Goal: Information Seeking & Learning: Learn about a topic

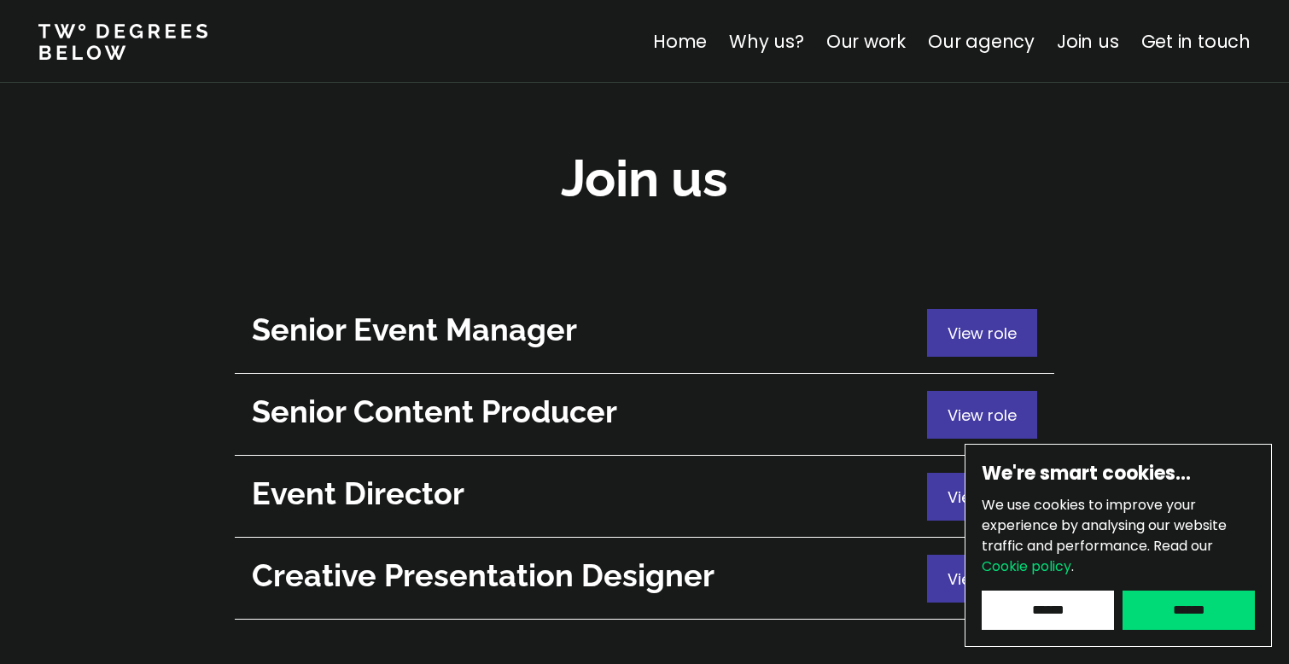
scroll to position [6164, 0]
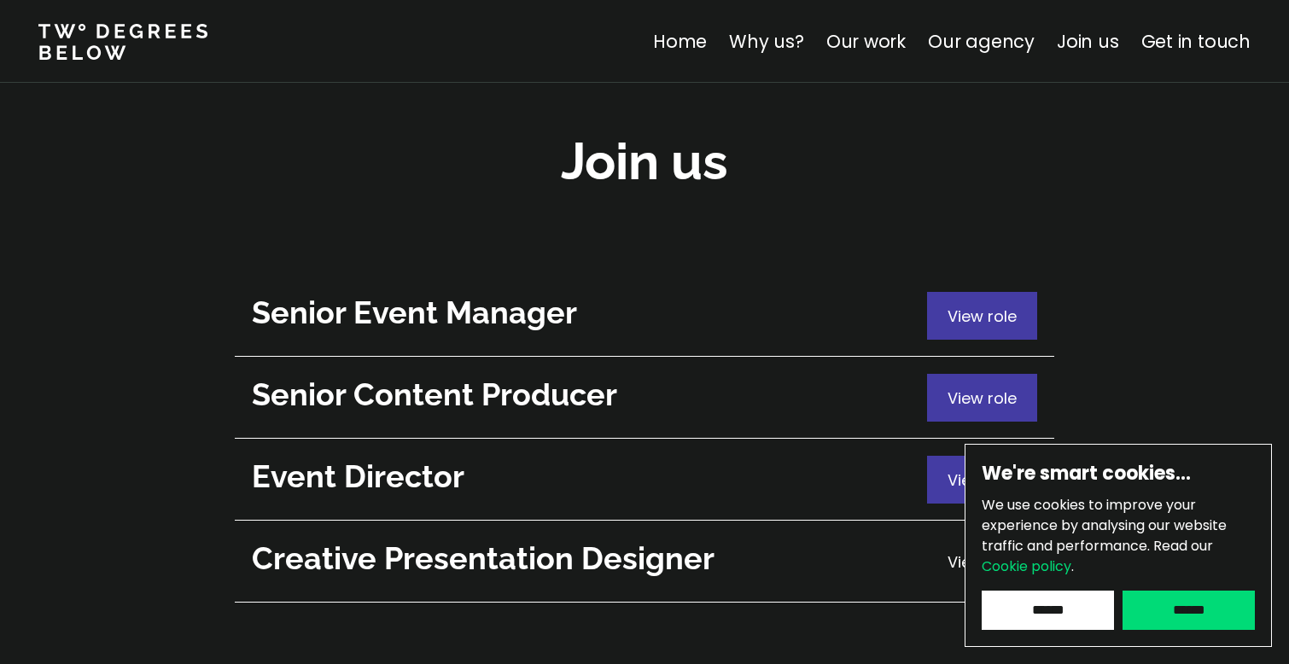
click at [989, 551] on span "View role" at bounding box center [981, 561] width 69 height 21
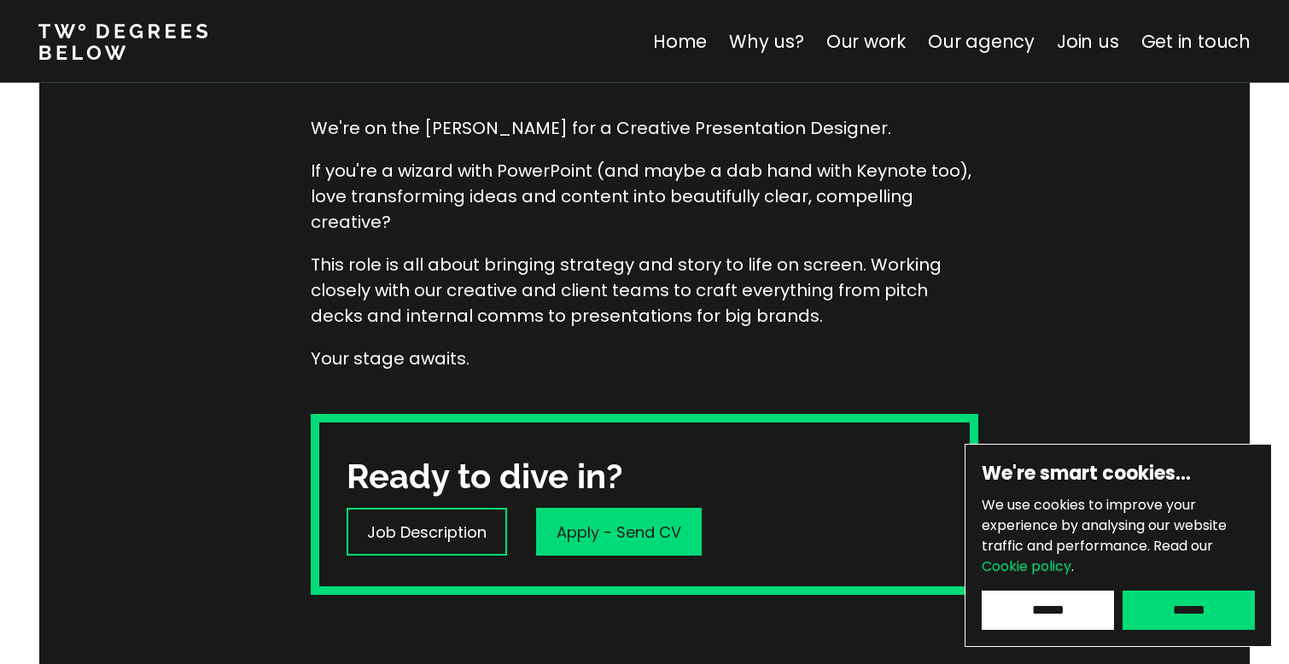
scroll to position [293, 0]
click at [442, 540] on p "Job Description" at bounding box center [426, 532] width 119 height 23
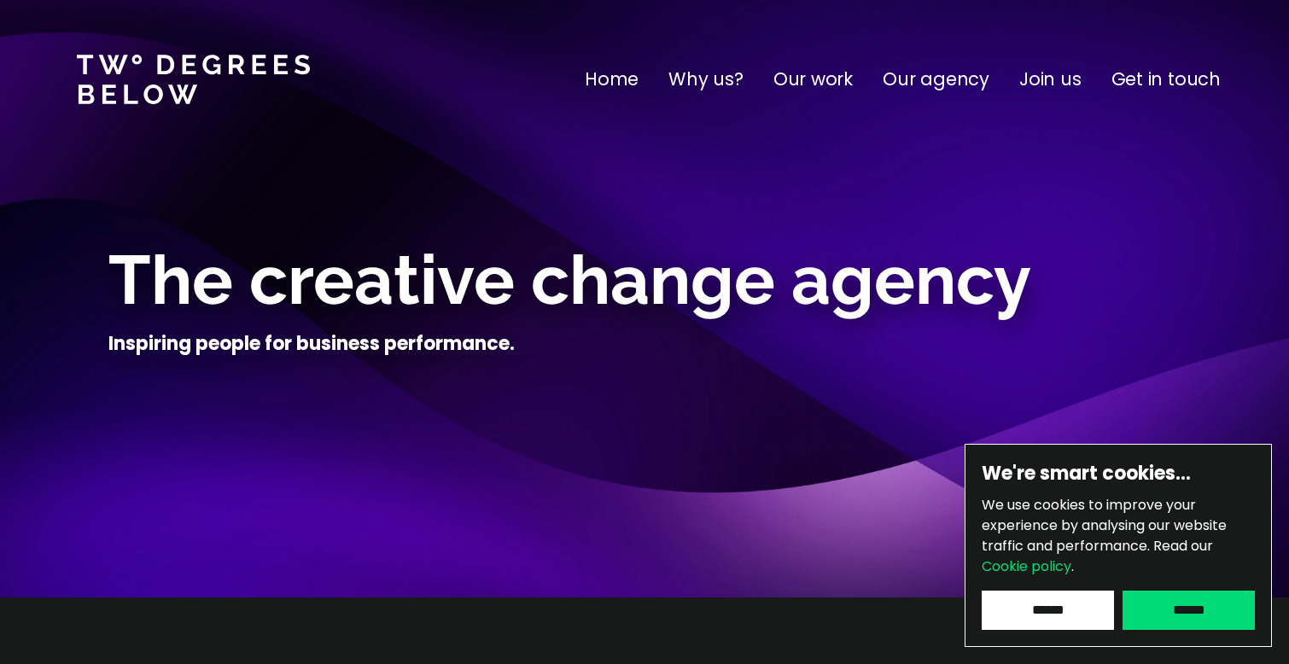
click at [802, 81] on p "Our work" at bounding box center [812, 79] width 79 height 27
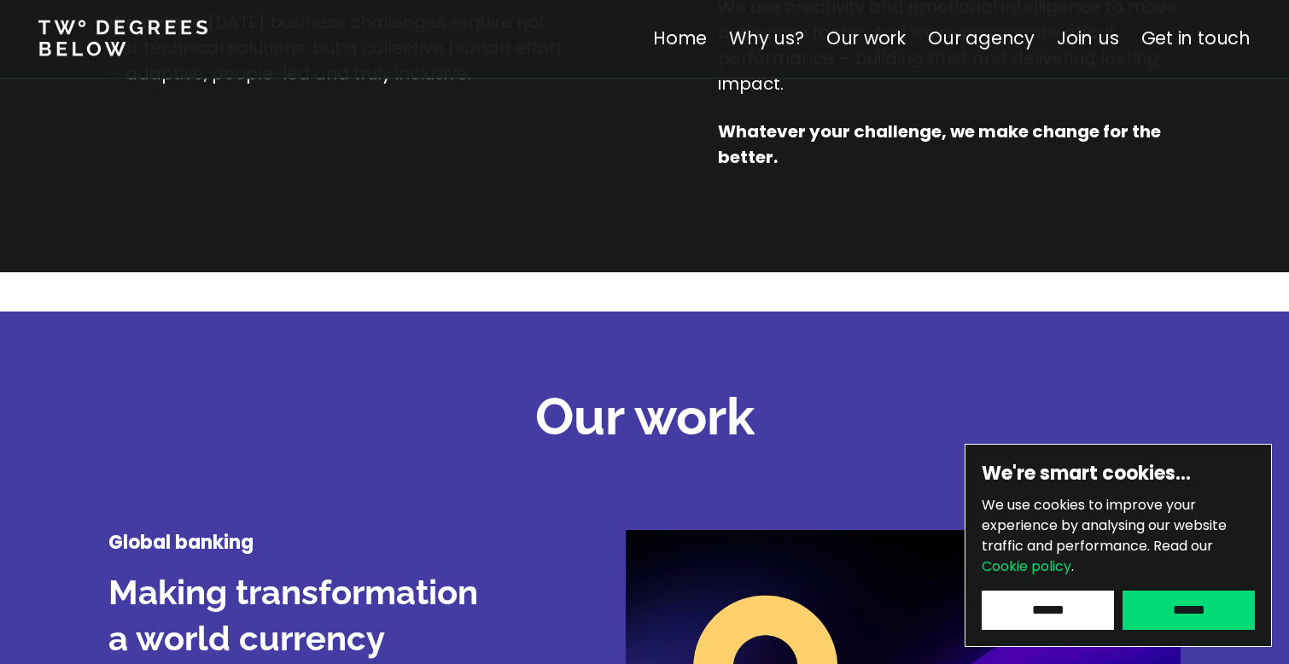
scroll to position [2000, 0]
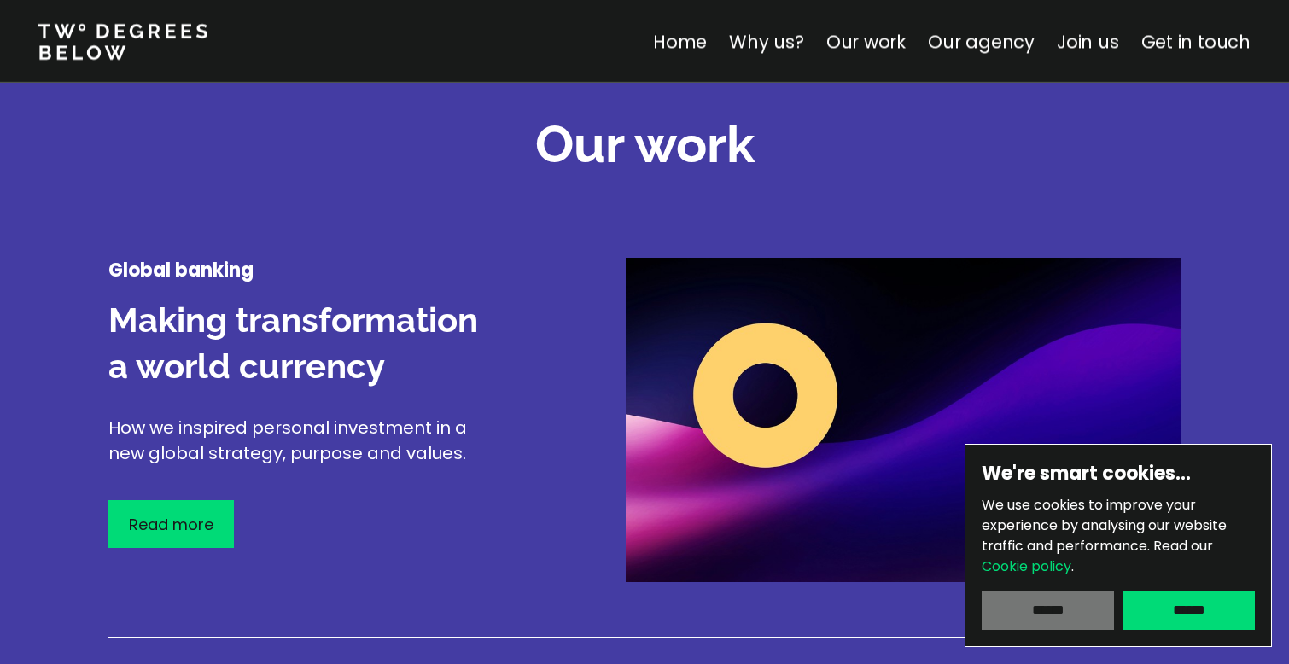
click at [1025, 614] on input "******" at bounding box center [1048, 610] width 132 height 39
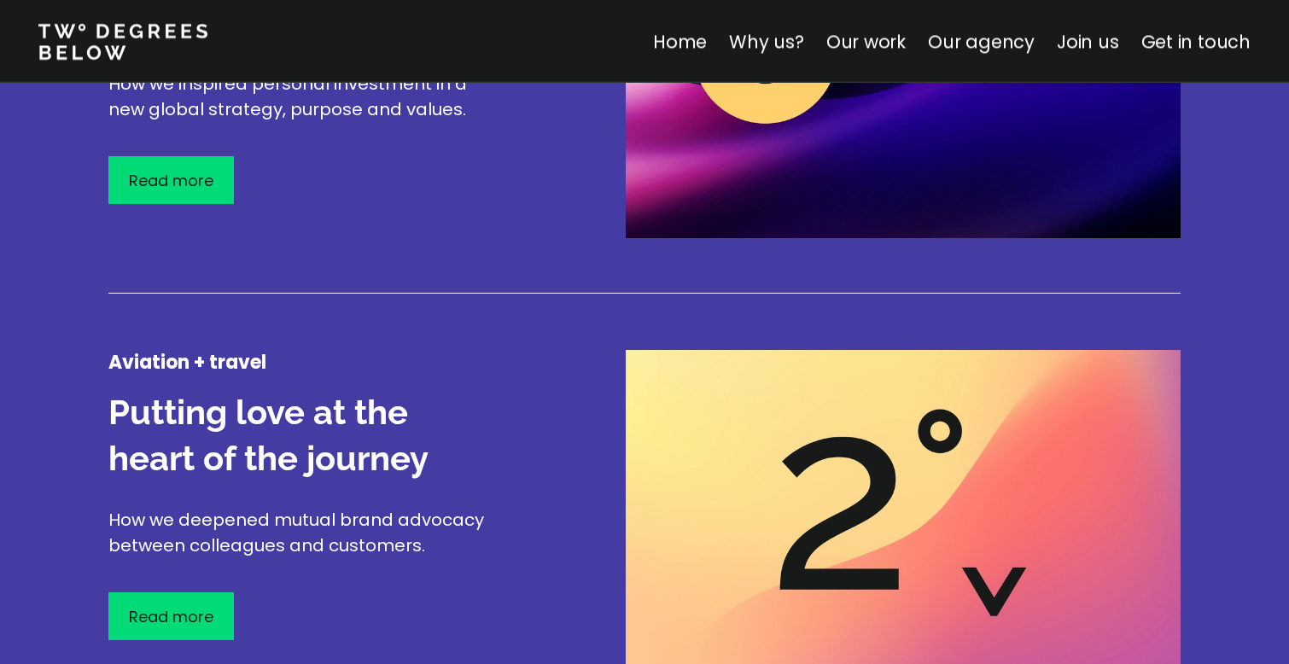
scroll to position [2318, 0]
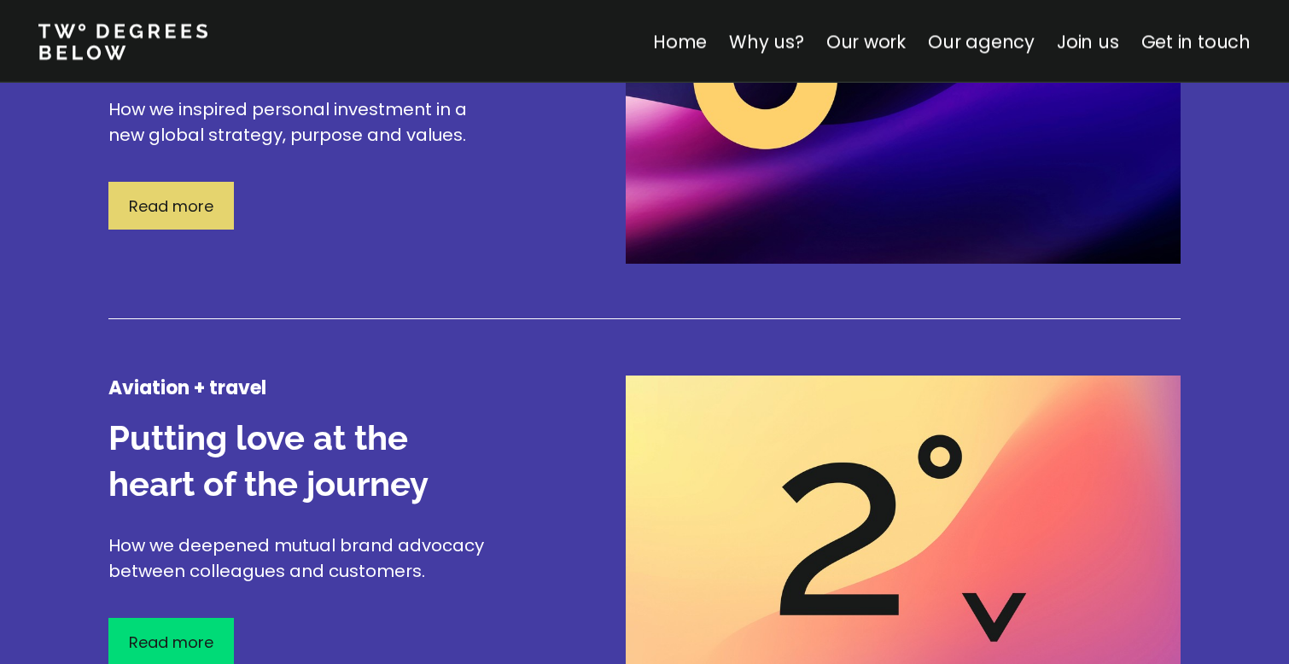
click at [189, 207] on p "Read more" at bounding box center [171, 206] width 84 height 23
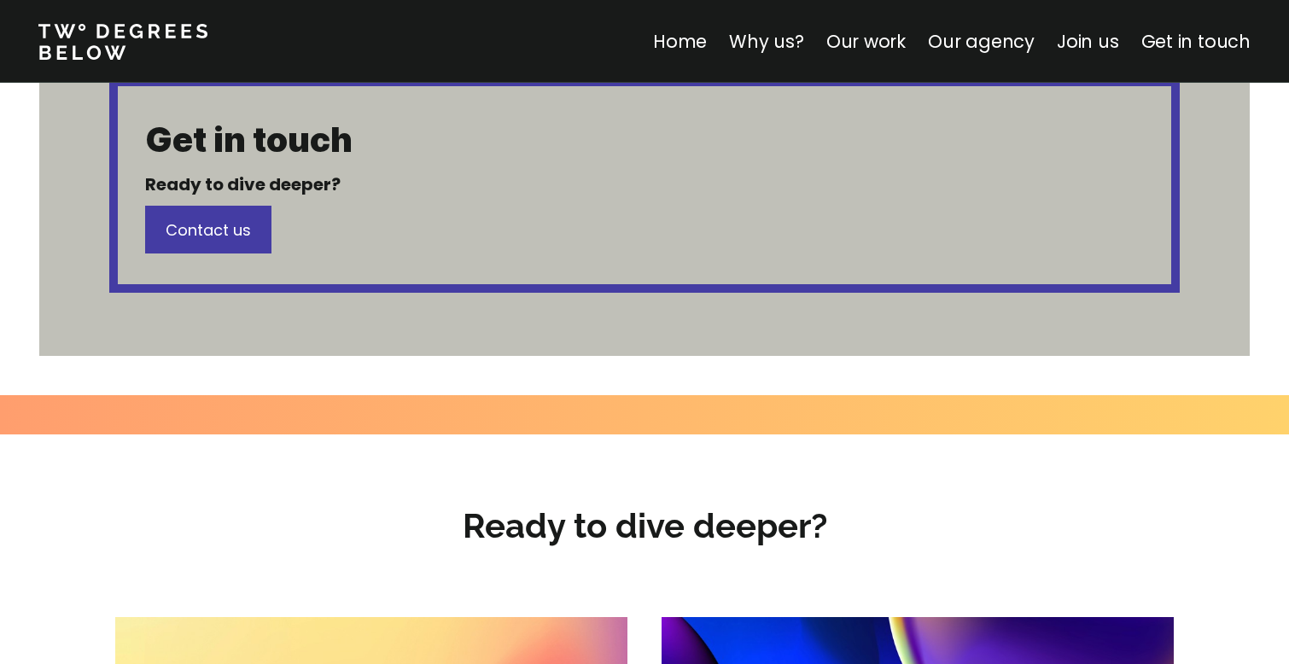
scroll to position [819, 0]
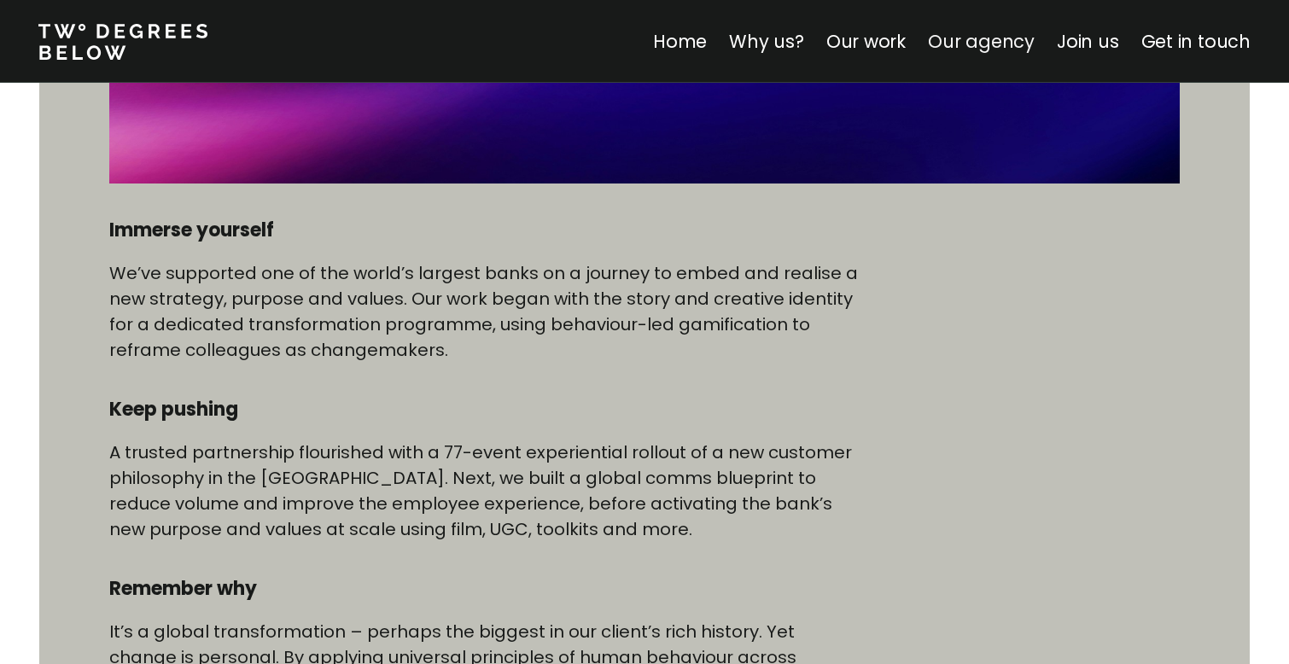
click at [966, 41] on link "Our agency" at bounding box center [981, 41] width 107 height 25
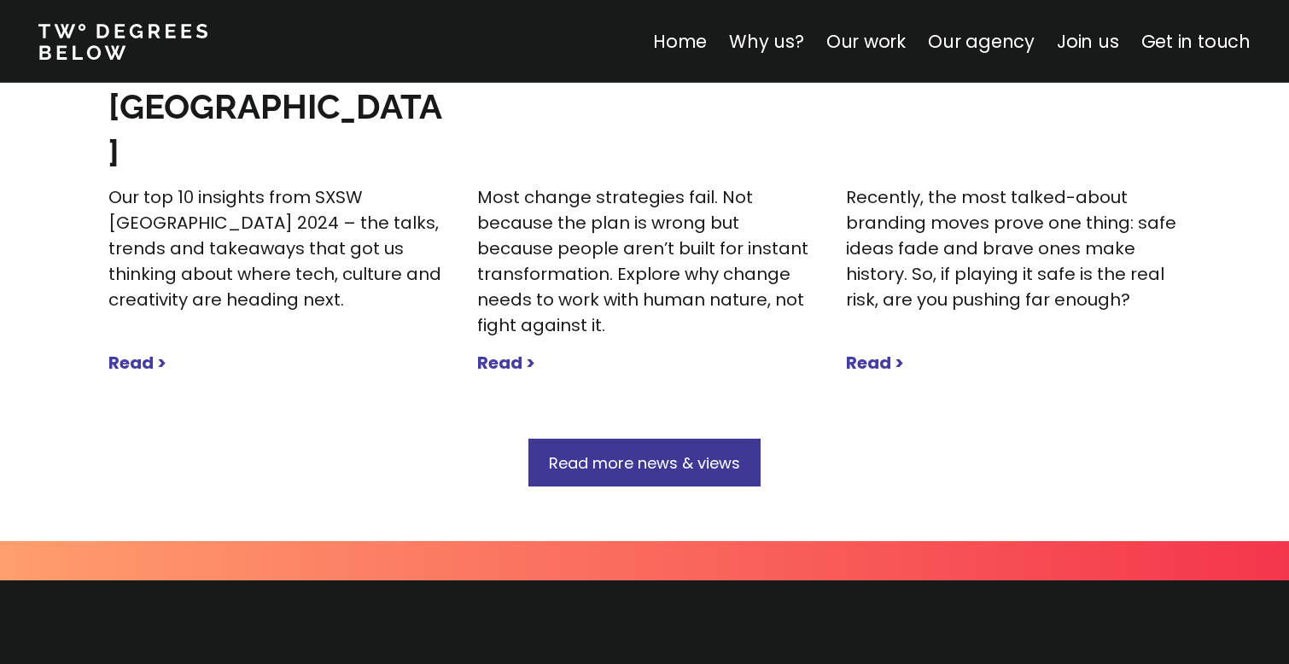
scroll to position [6311, 0]
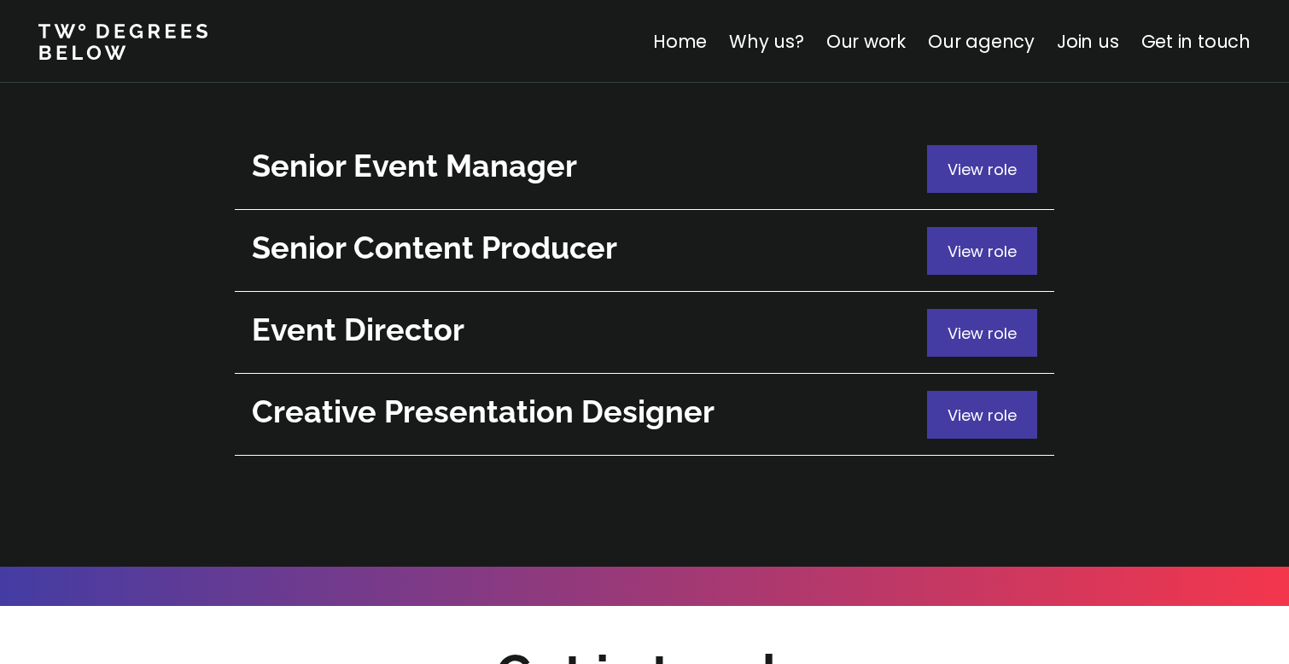
click at [497, 391] on h2 "Creative Presentation Designer" at bounding box center [585, 412] width 667 height 42
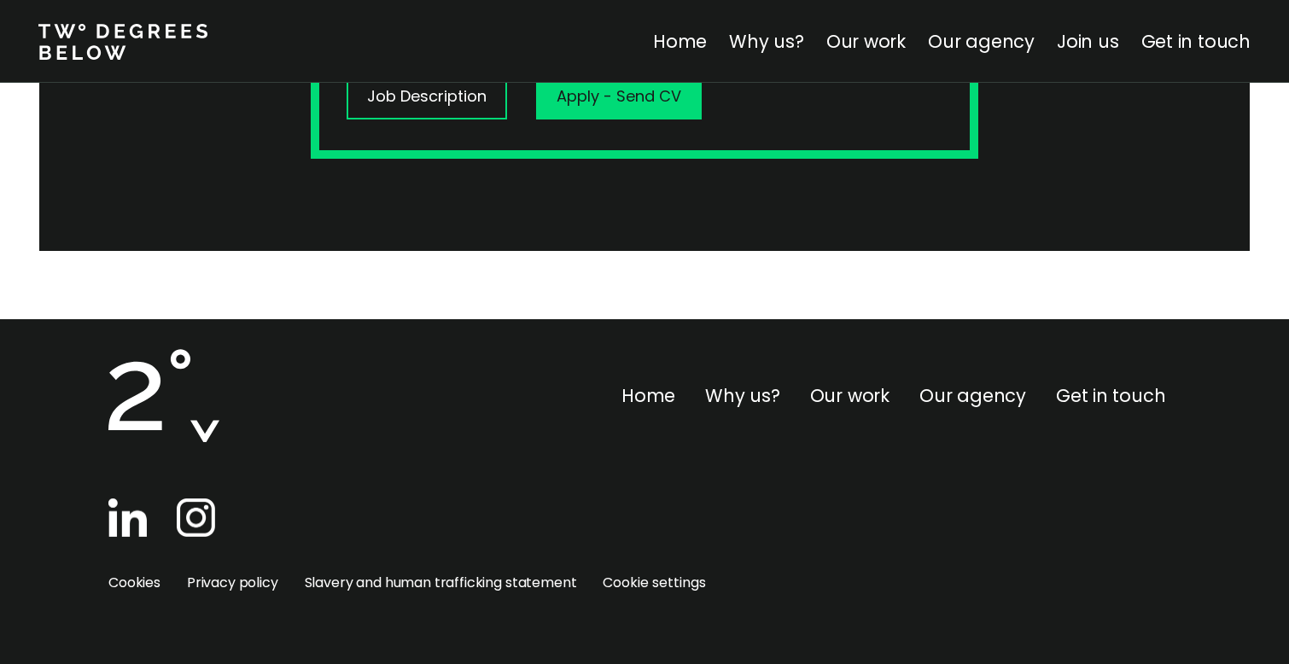
scroll to position [729, 0]
click at [136, 512] on img at bounding box center [127, 517] width 38 height 38
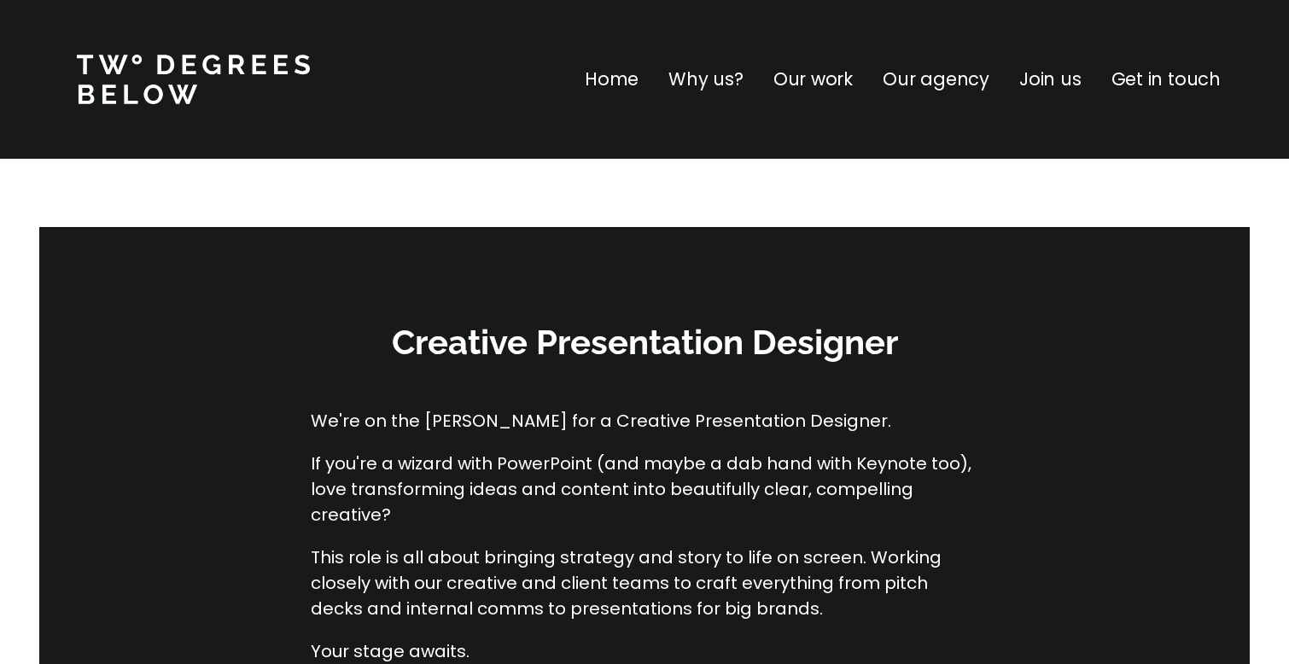
scroll to position [0, 0]
click at [1056, 86] on p "Join us" at bounding box center [1050, 79] width 62 height 27
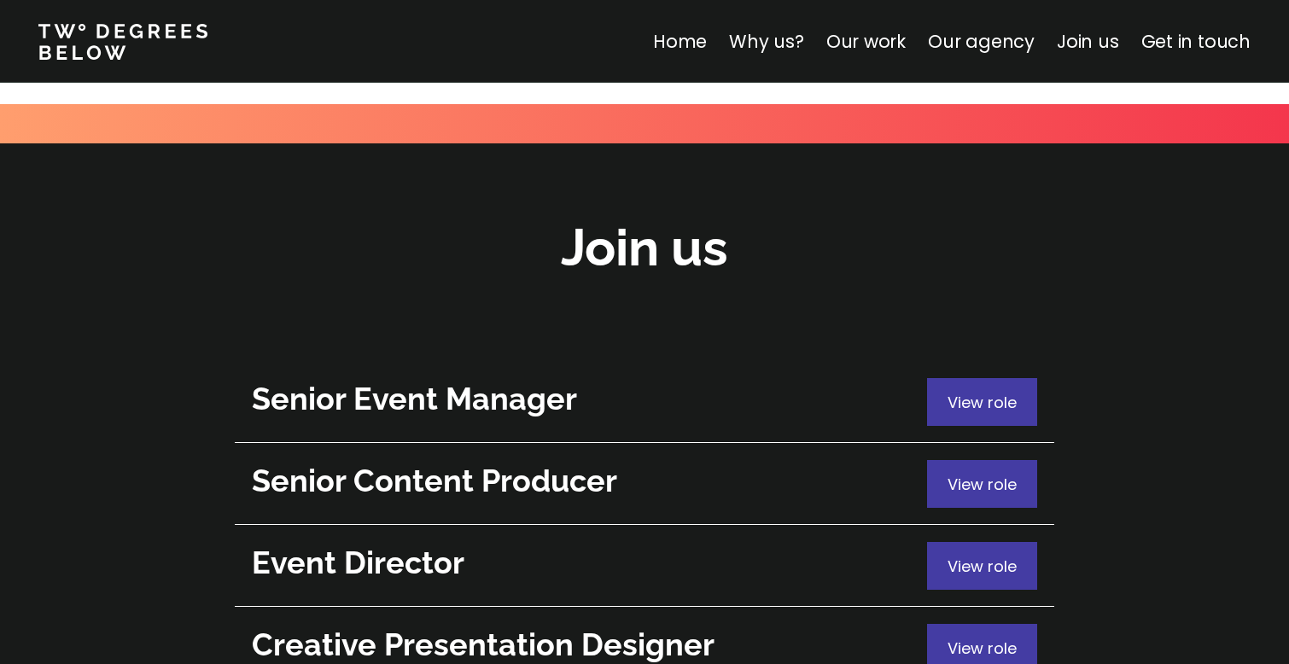
scroll to position [6149, 0]
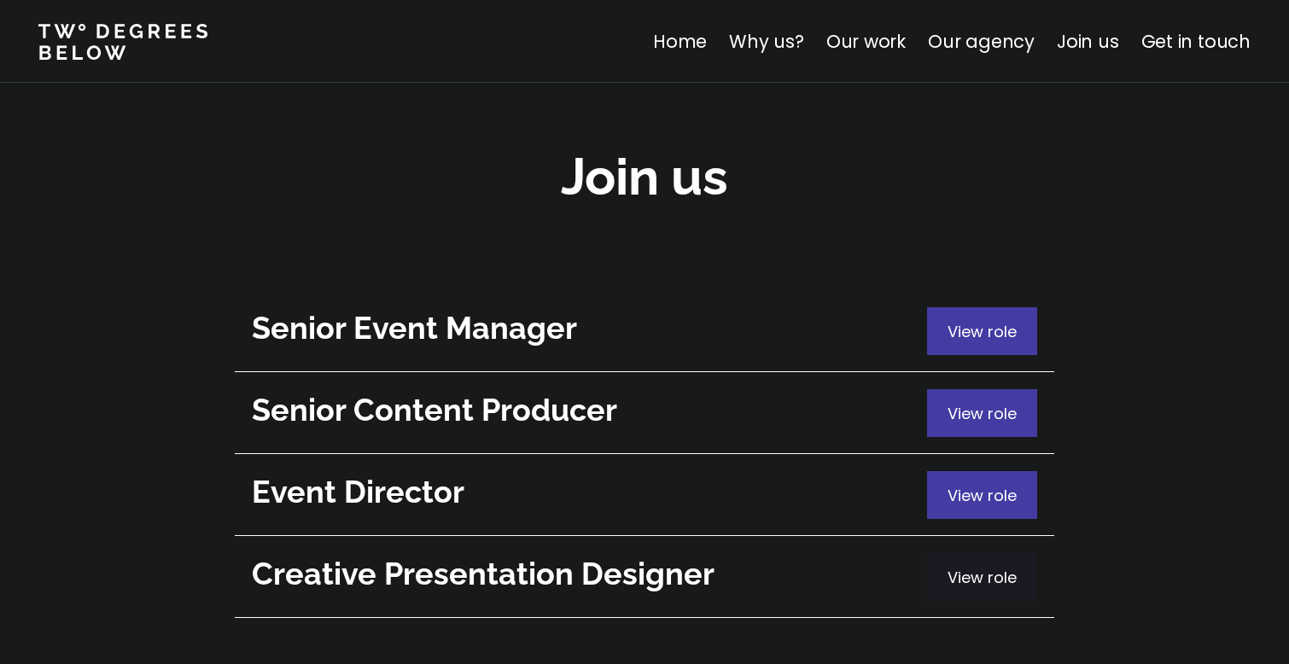
click at [964, 567] on span "View role" at bounding box center [981, 577] width 69 height 21
